Goal: Information Seeking & Learning: Learn about a topic

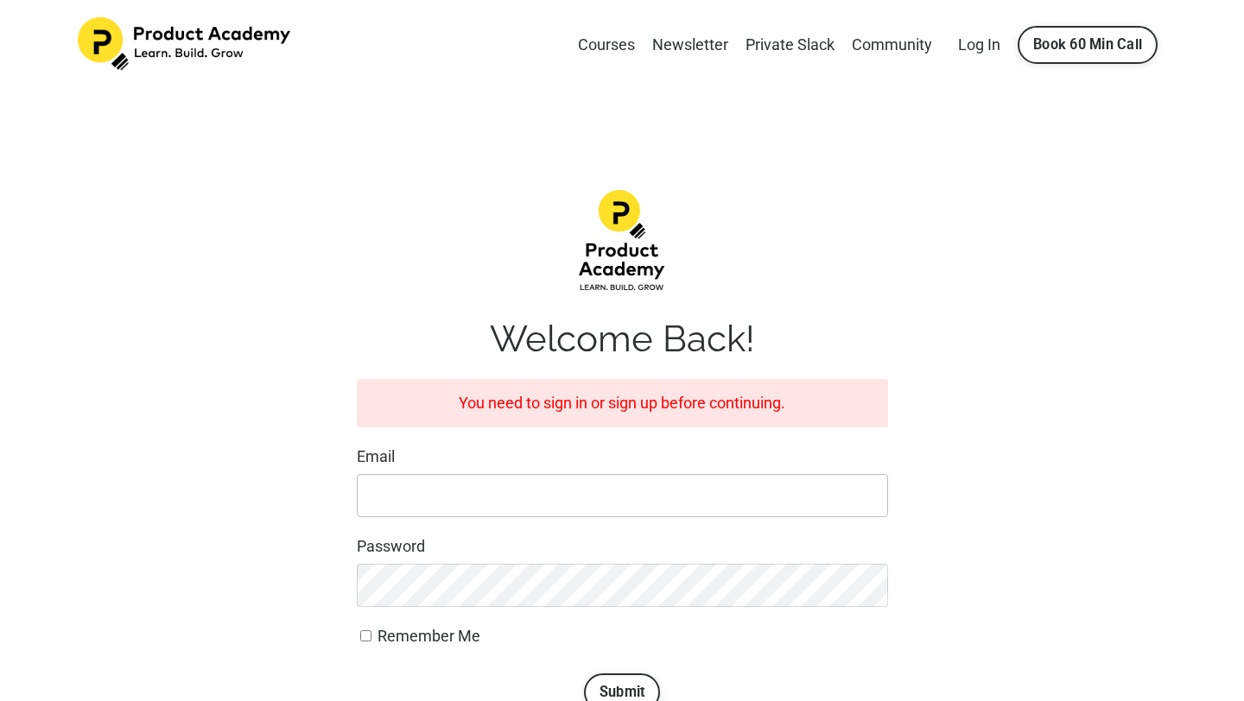
click at [629, 476] on input "Email" at bounding box center [622, 495] width 531 height 43
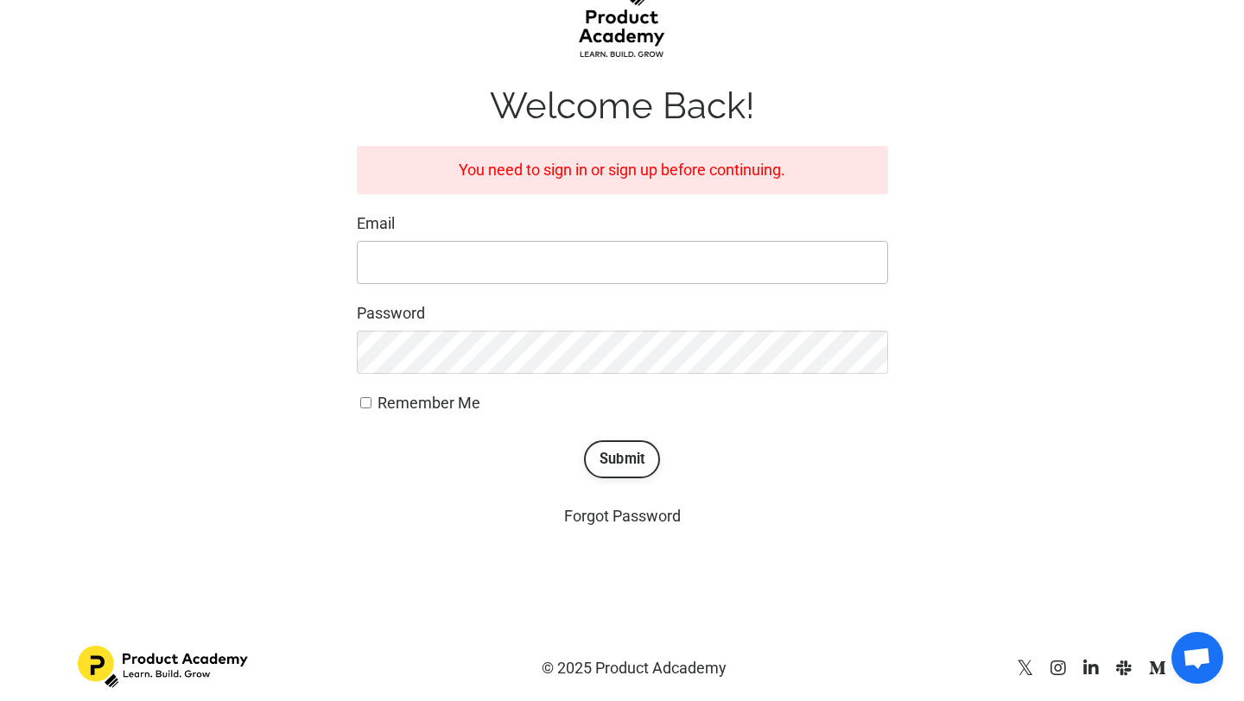
scroll to position [240, 0]
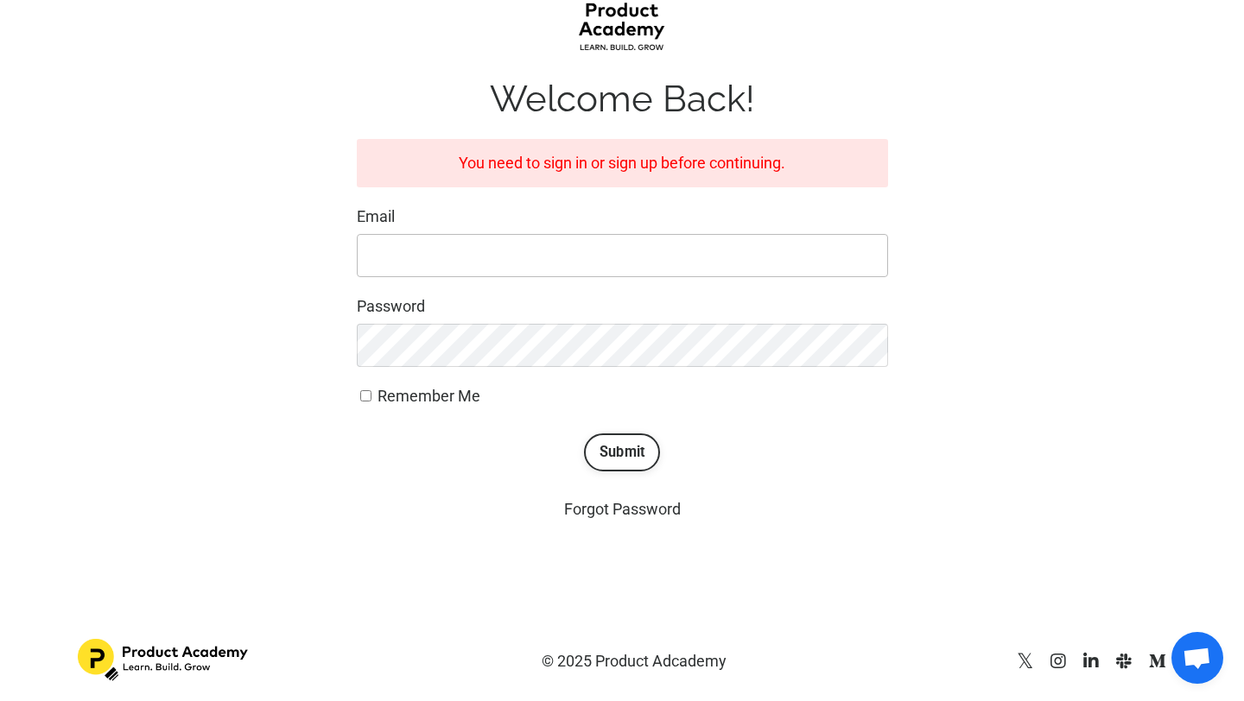
click at [535, 263] on input "Email" at bounding box center [622, 255] width 531 height 43
type input "Bankole.michael45@gmail.com"
click at [599, 449] on button "Submit" at bounding box center [622, 453] width 77 height 38
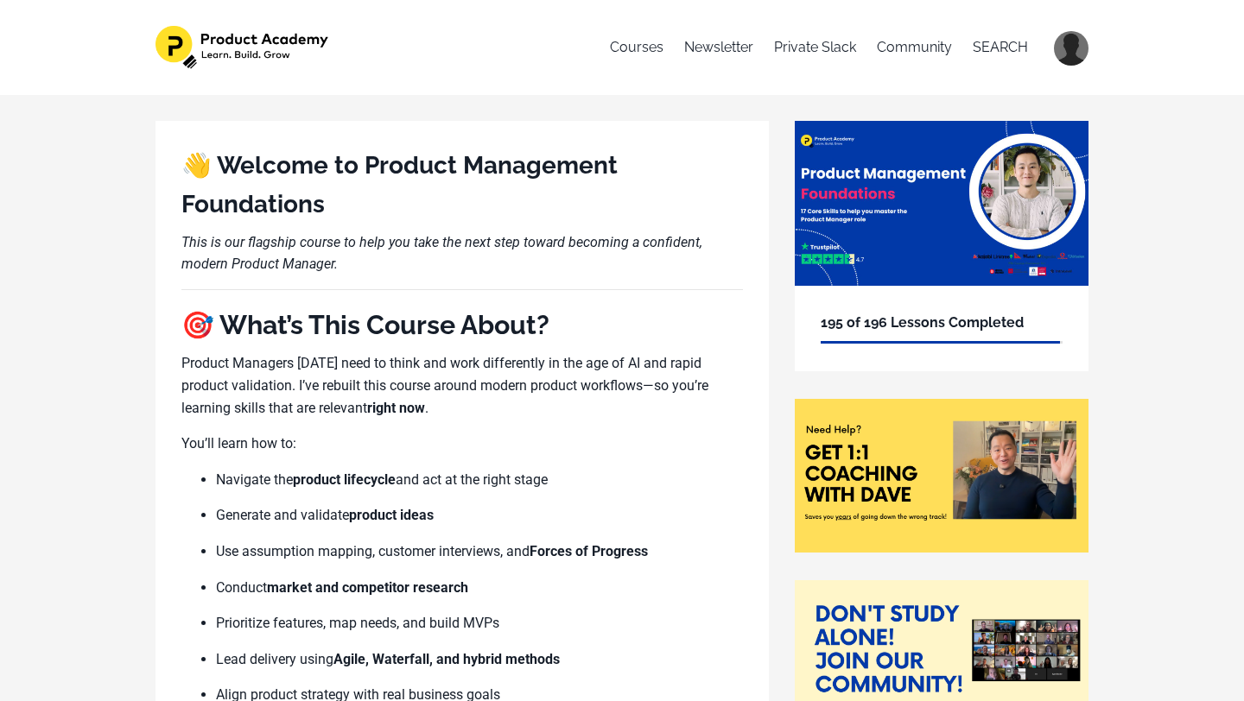
scroll to position [1778, 0]
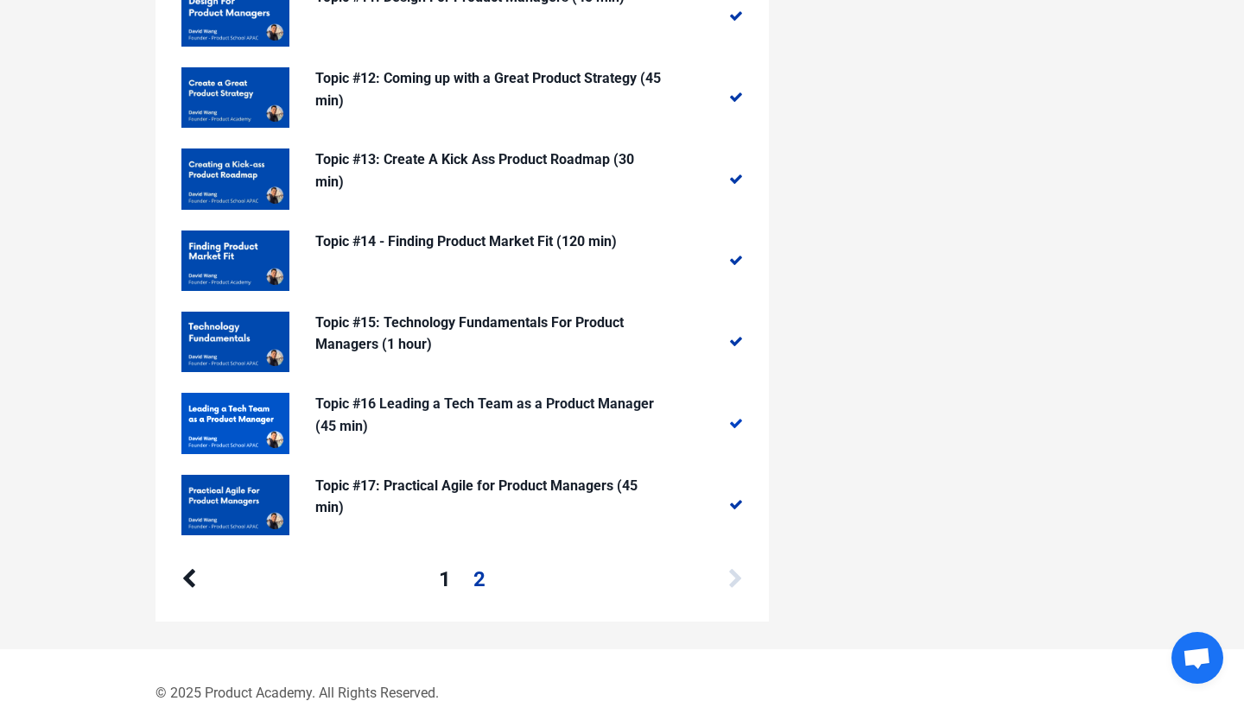
scroll to position [1606, 0]
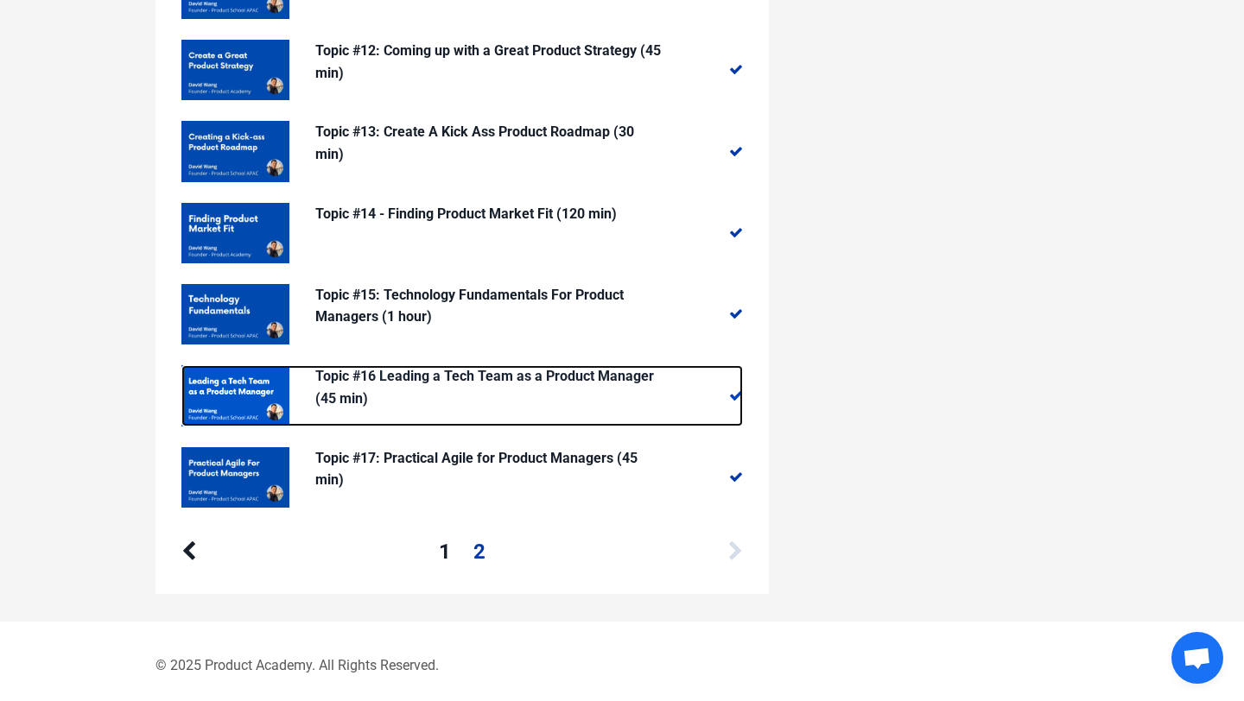
click at [463, 379] on p "Topic #16 Leading a Tech Team as a Product Manager (45 min)" at bounding box center [488, 387] width 346 height 44
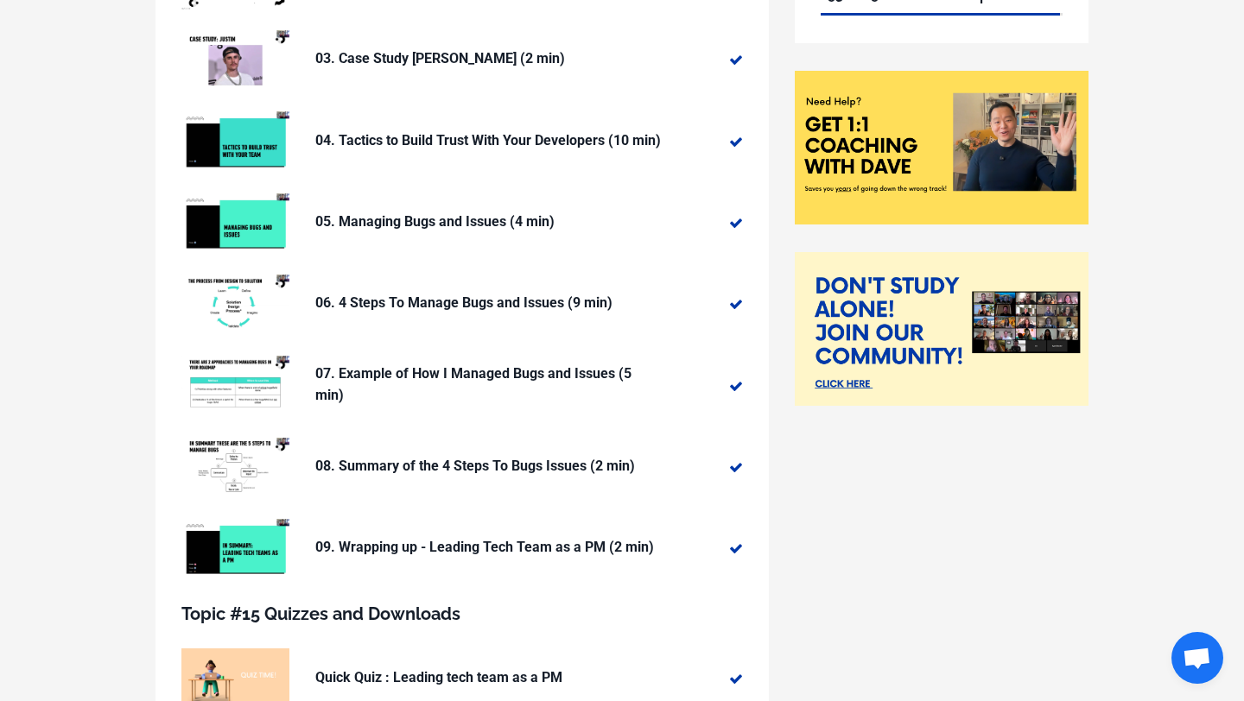
scroll to position [650, 0]
